Goal: Transaction & Acquisition: Book appointment/travel/reservation

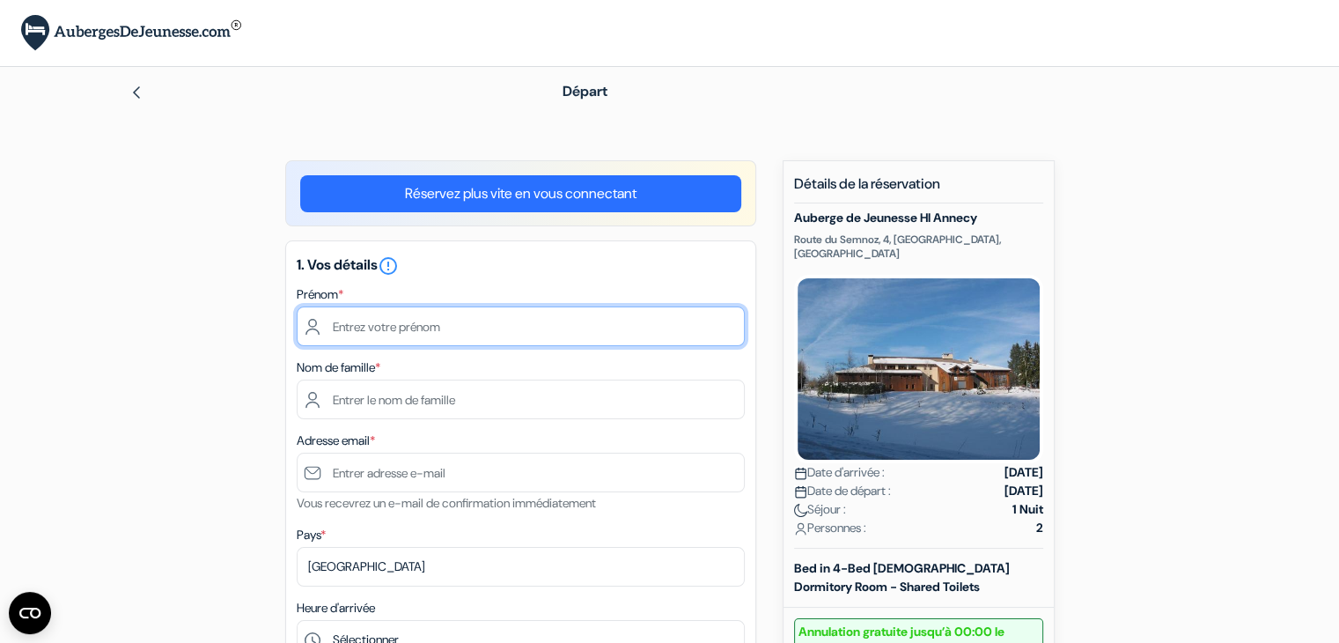
click at [553, 328] on input "text" at bounding box center [521, 326] width 448 height 40
type input "[PERSON_NAME]"
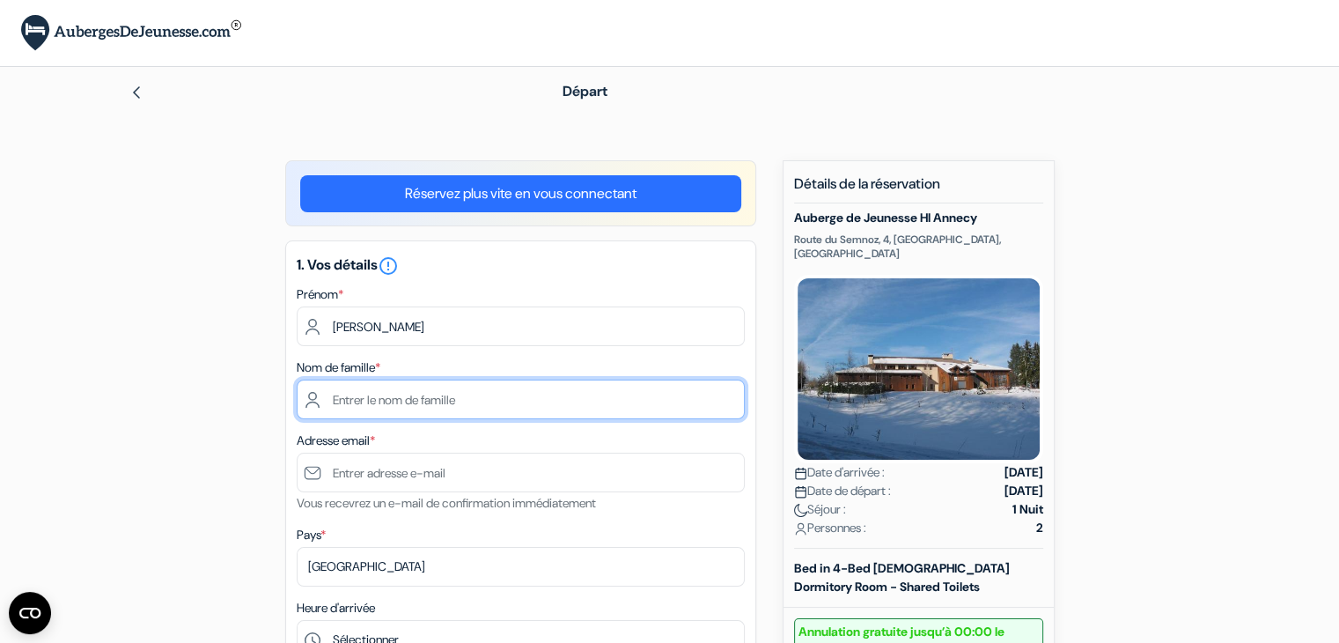
type input "Most"
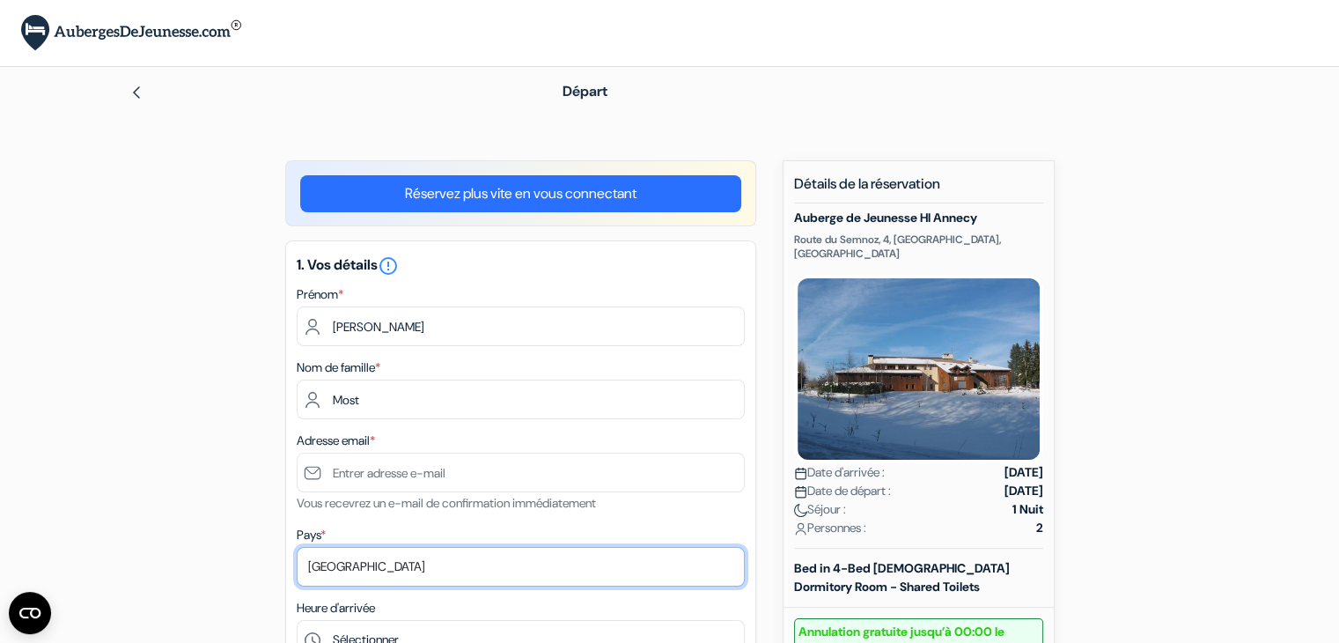
select select "lu"
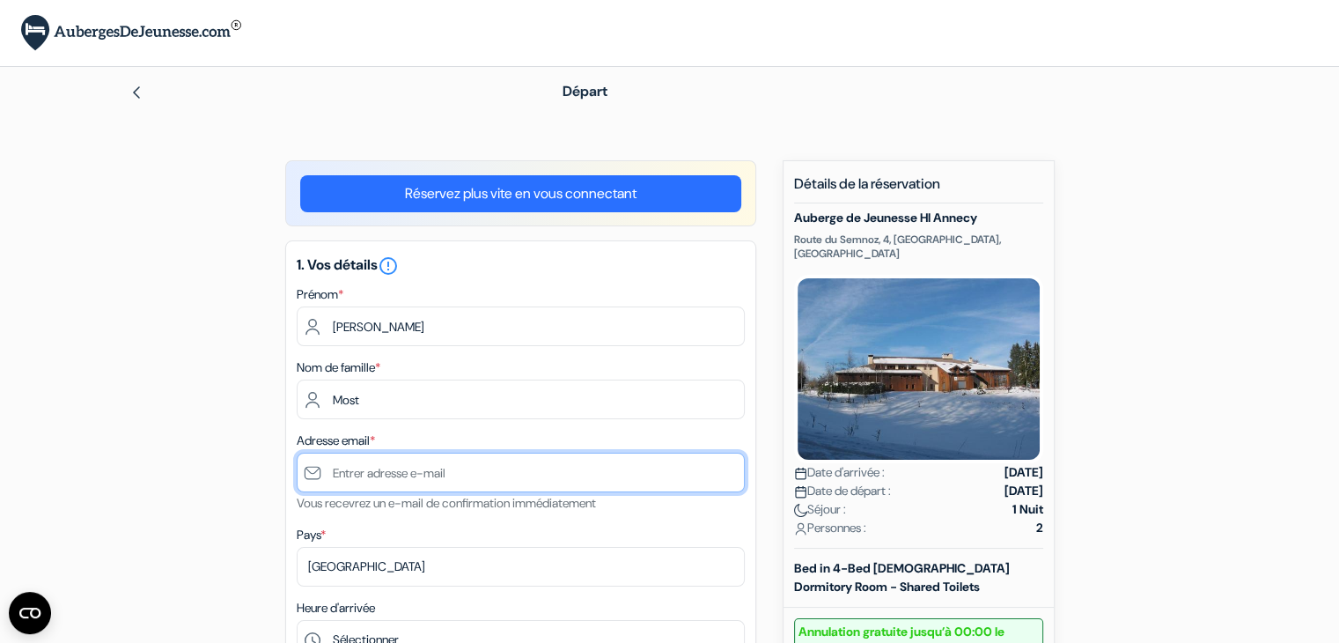
click at [489, 466] on input "text" at bounding box center [521, 473] width 448 height 40
type input "l"
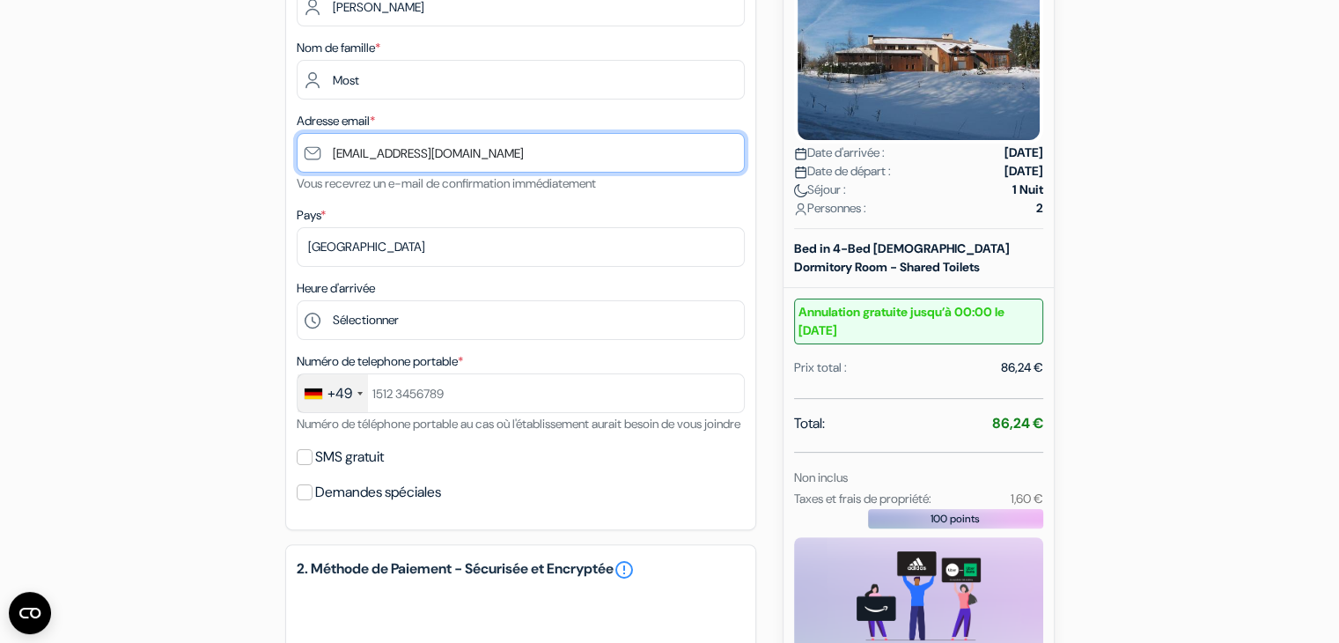
scroll to position [349, 0]
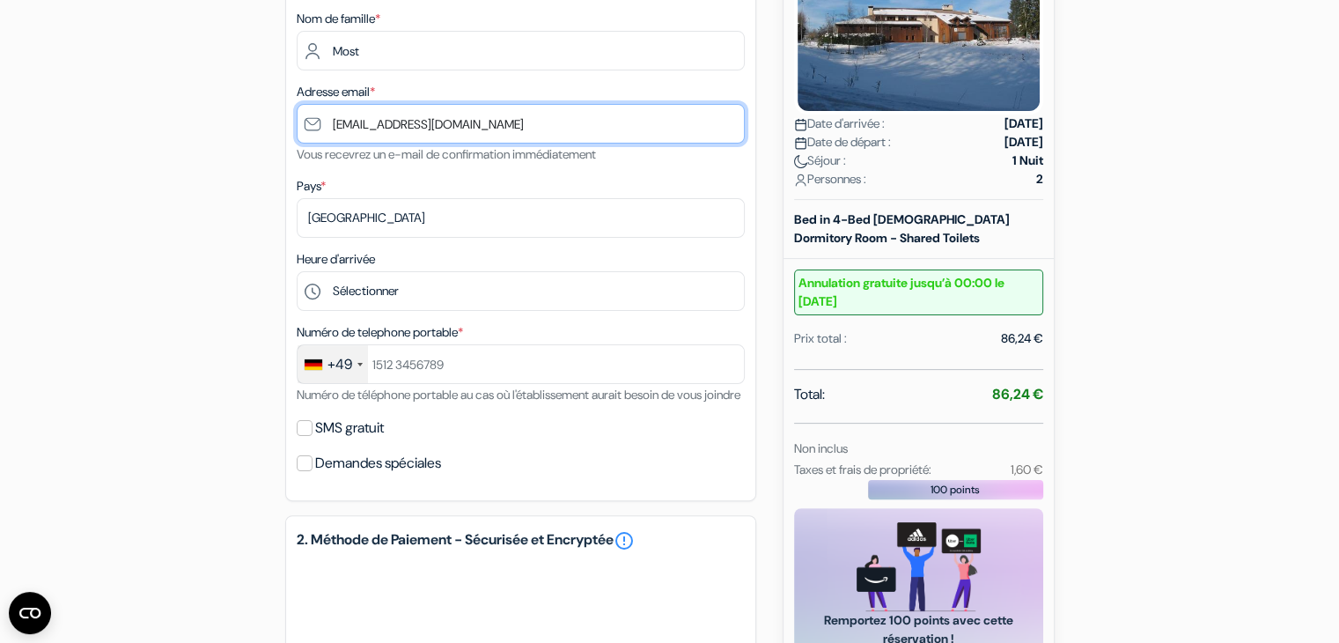
type input "[EMAIL_ADDRESS][DOMAIN_NAME]"
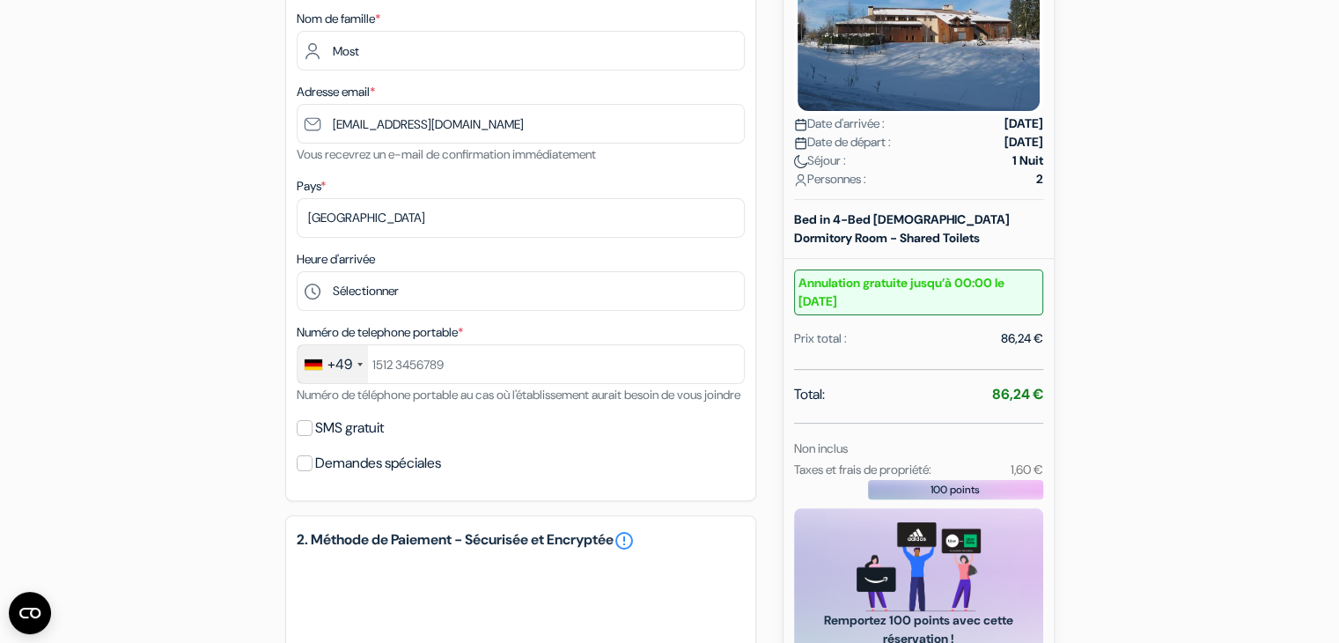
click at [341, 365] on div "+49" at bounding box center [340, 364] width 25 height 21
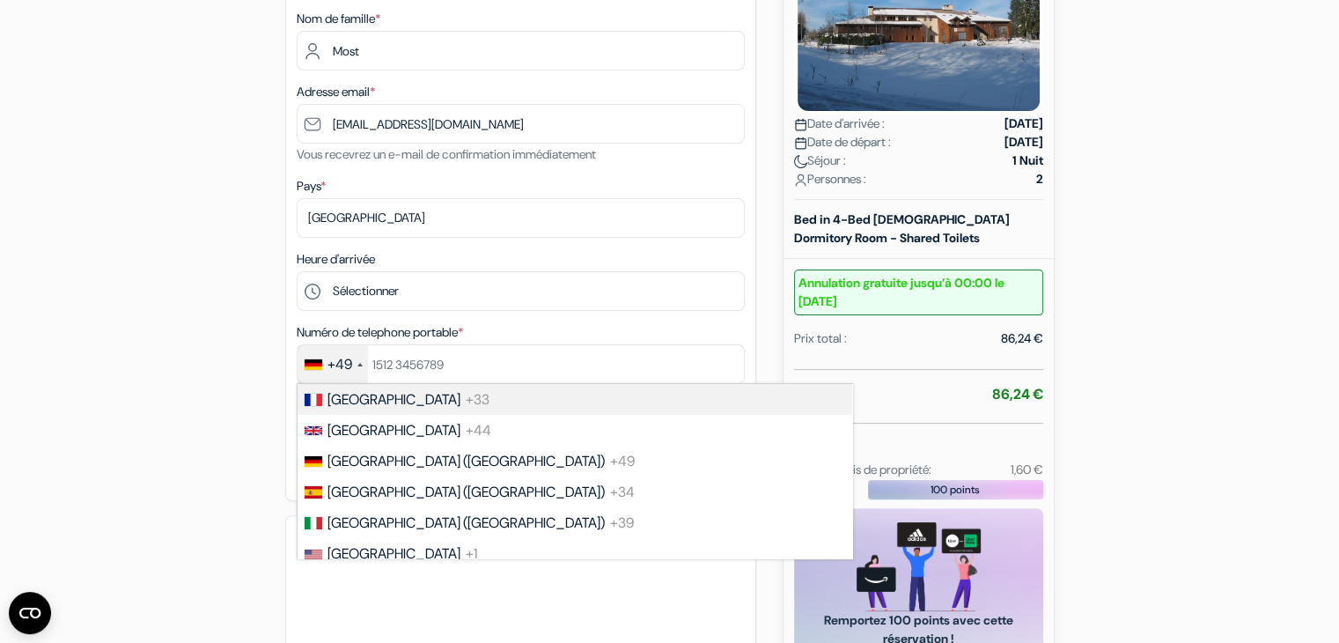
click at [466, 395] on span "+33" at bounding box center [478, 399] width 24 height 18
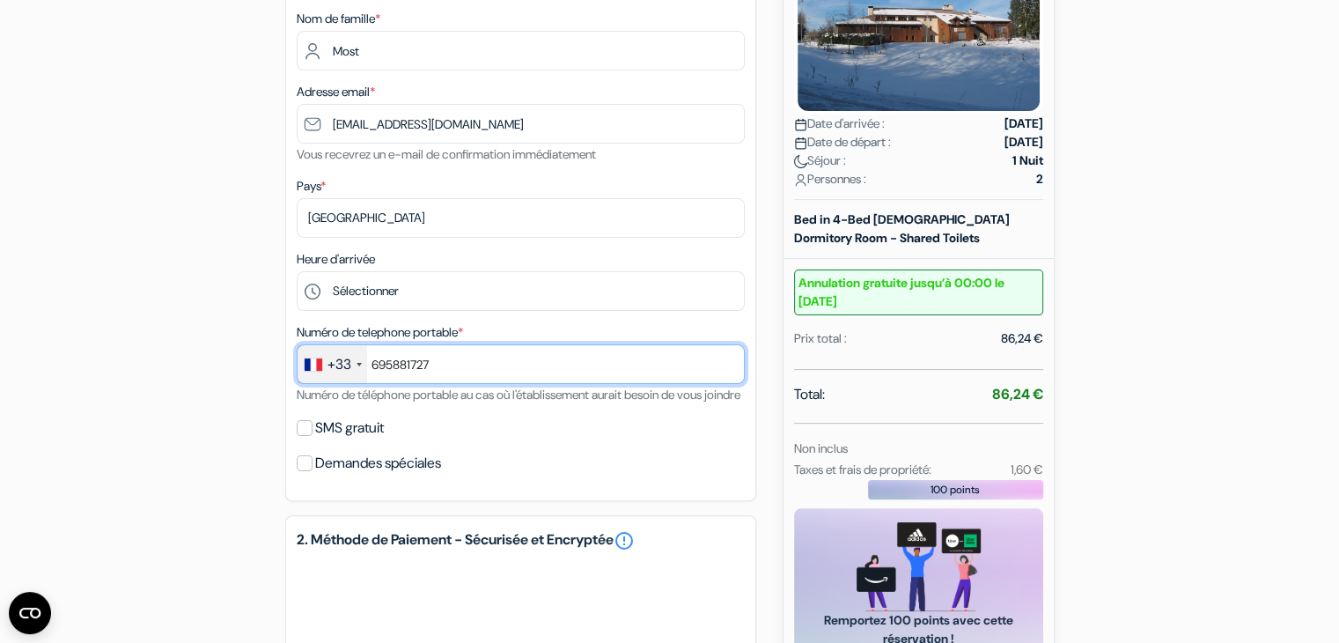
type input "695881727"
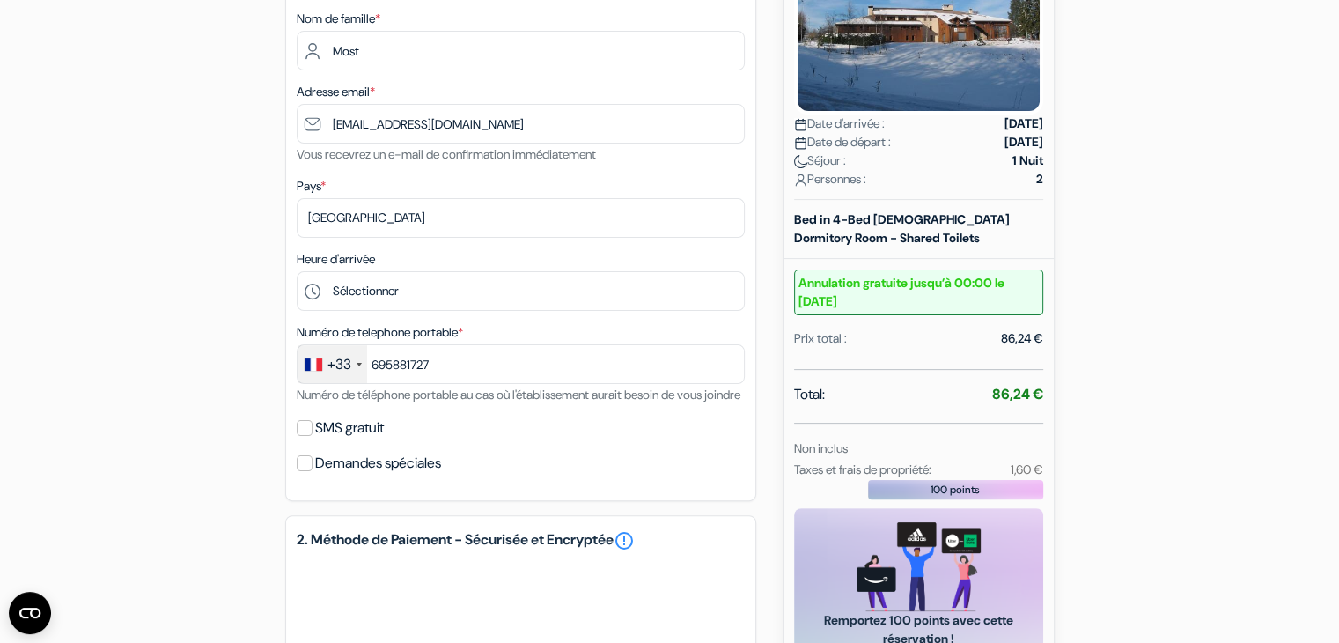
click at [182, 365] on div "add_box Auberge de Jeunesse HI Annecy Route du Semnoz, 4, [GEOGRAPHIC_DATA], [G…" at bounding box center [670, 450] width 1162 height 1276
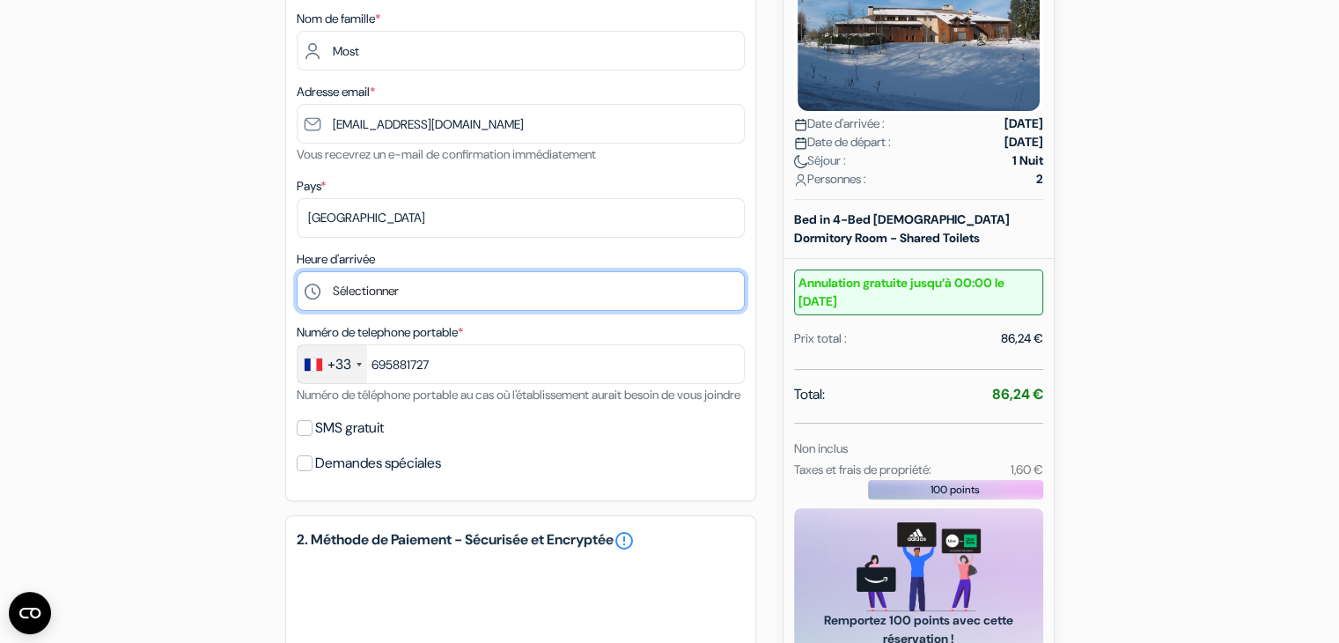
click at [399, 295] on select "Sélectionner 15:00 16:00 17:00 18:00 19:00 20:00 21:00" at bounding box center [521, 291] width 448 height 40
select select "15"
click at [297, 271] on select "Sélectionner 15:00 16:00 17:00 18:00 19:00 20:00 21:00" at bounding box center [521, 291] width 448 height 40
click at [386, 292] on select "Sélectionner 15:00 16:00 17:00 18:00 19:00 20:00 21:00" at bounding box center [521, 291] width 448 height 40
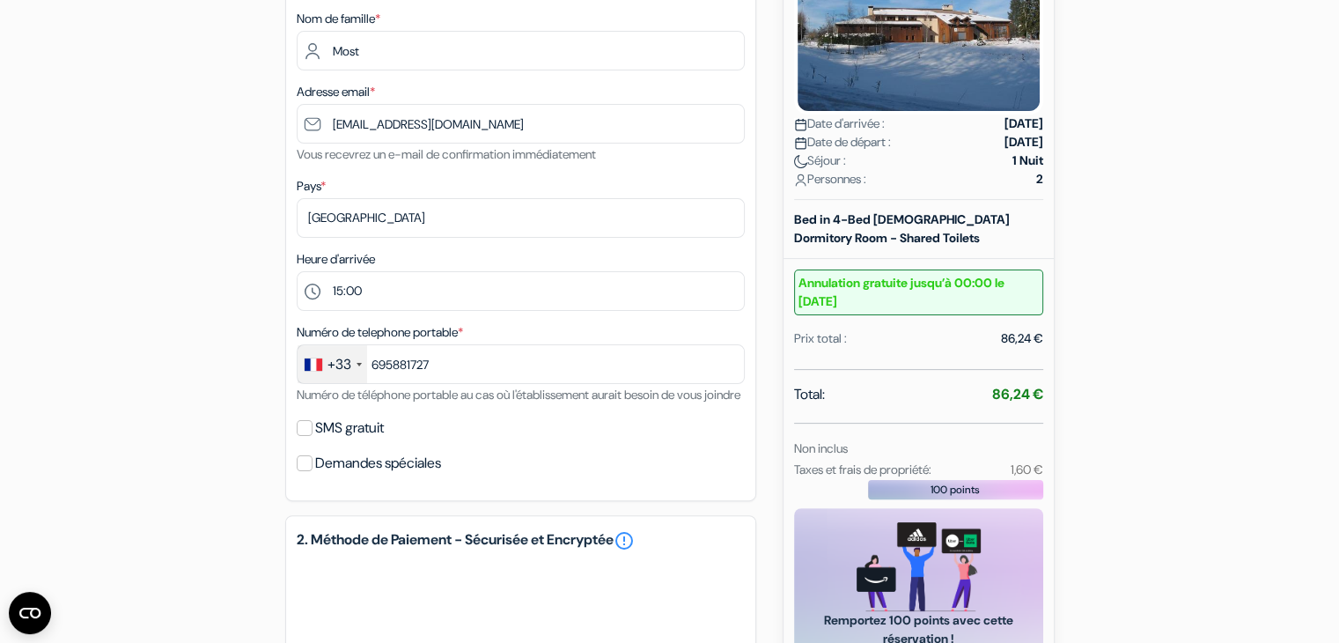
click at [236, 333] on div "add_box Auberge de Jeunesse HI Annecy Route du Semnoz, 4, [GEOGRAPHIC_DATA], [G…" at bounding box center [670, 450] width 1162 height 1276
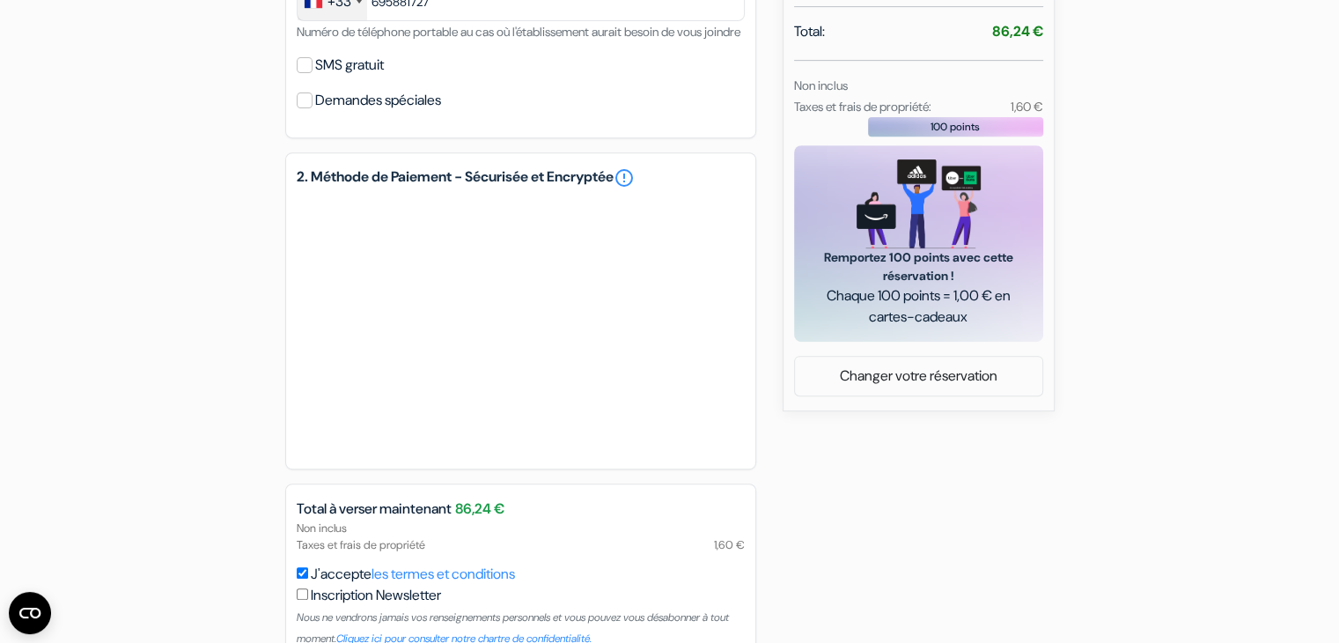
scroll to position [711, 0]
click at [257, 417] on div "add_box Auberge de Jeunesse HI Annecy Route du Semnoz, 4, [GEOGRAPHIC_DATA], [G…" at bounding box center [670, 87] width 1162 height 1276
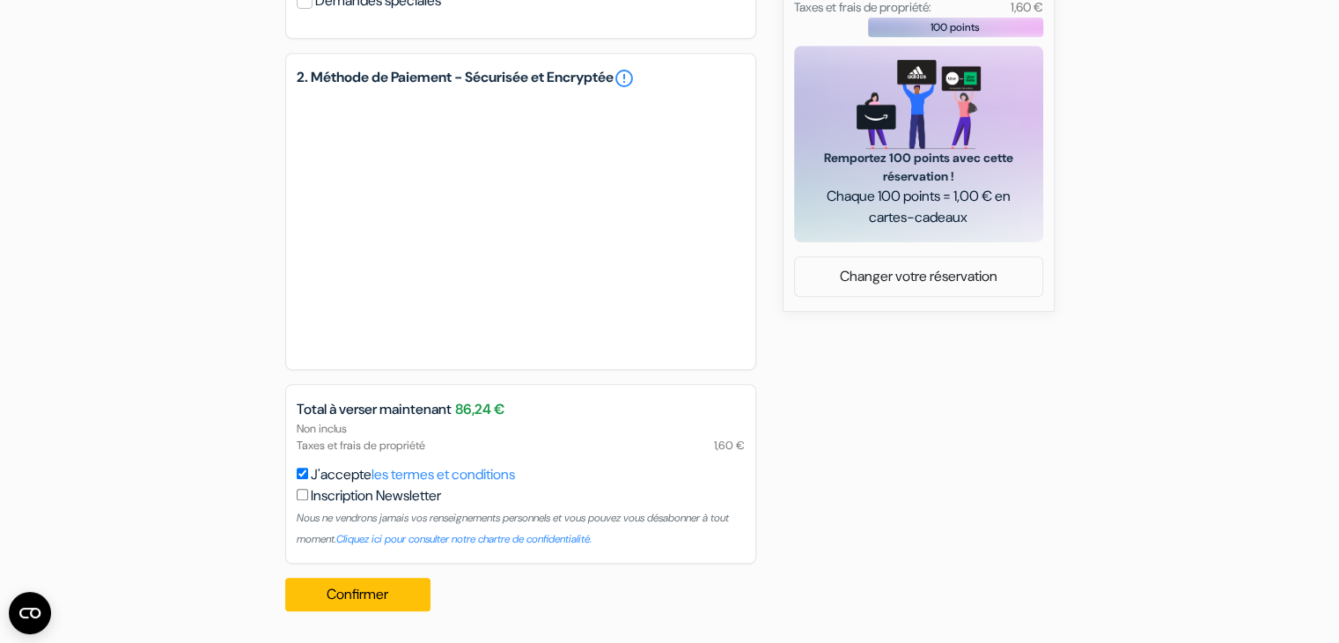
scroll to position [833, 0]
click at [380, 582] on button "Confirmer Loading..." at bounding box center [358, 594] width 146 height 33
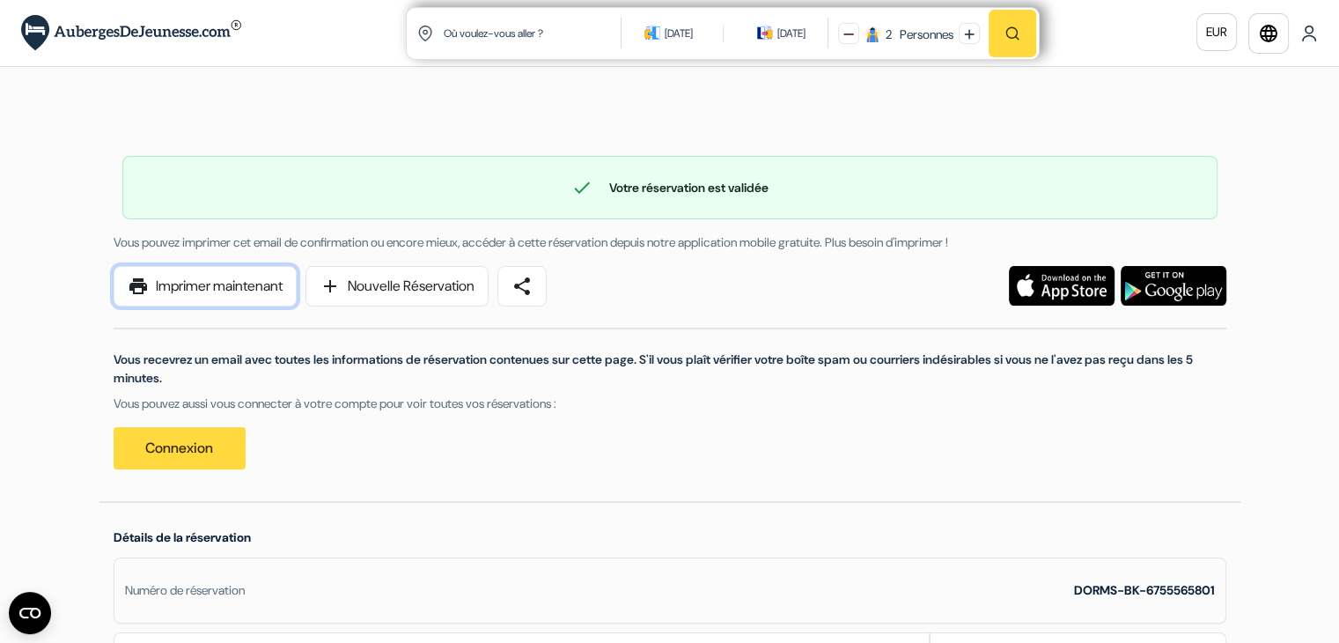
drag, startPoint x: 268, startPoint y: 297, endPoint x: 464, endPoint y: 386, distance: 215.9
click at [268, 297] on link "print Imprimer maintenant" at bounding box center [205, 286] width 183 height 40
